Goal: Task Accomplishment & Management: Use online tool/utility

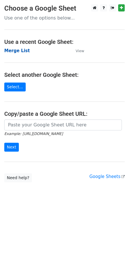
click at [14, 49] on strong "Merge List" at bounding box center [16, 50] width 25 height 5
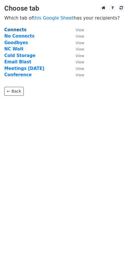
click at [19, 30] on strong "Connects" at bounding box center [15, 29] width 22 height 5
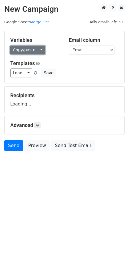
click at [35, 52] on link "Copy/paste..." at bounding box center [27, 50] width 35 height 9
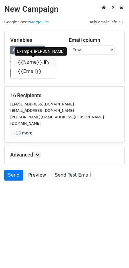
click at [26, 64] on link "{{Name}}" at bounding box center [33, 62] width 45 height 9
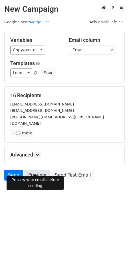
click at [35, 170] on link "Preview" at bounding box center [37, 175] width 25 height 11
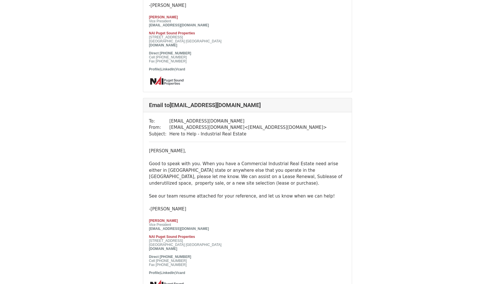
scroll to position [146, 0]
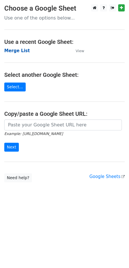
click at [19, 49] on strong "Merge List" at bounding box center [16, 50] width 25 height 5
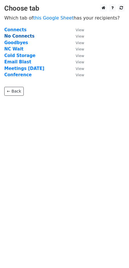
click at [22, 37] on strong "No Connects" at bounding box center [19, 36] width 30 height 5
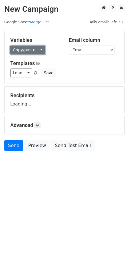
click at [28, 49] on link "Copy/paste..." at bounding box center [27, 50] width 35 height 9
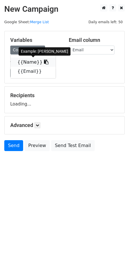
click at [24, 61] on link "{{Name}}" at bounding box center [33, 62] width 45 height 9
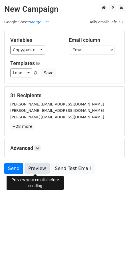
click at [34, 166] on link "Preview" at bounding box center [37, 168] width 25 height 11
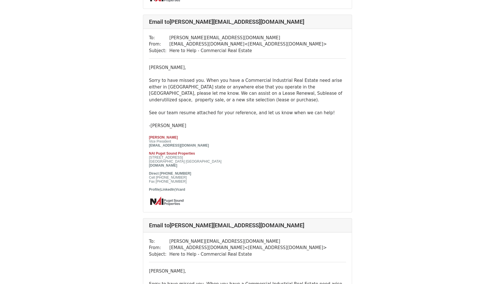
scroll to position [237, 0]
